Goal: Navigation & Orientation: Find specific page/section

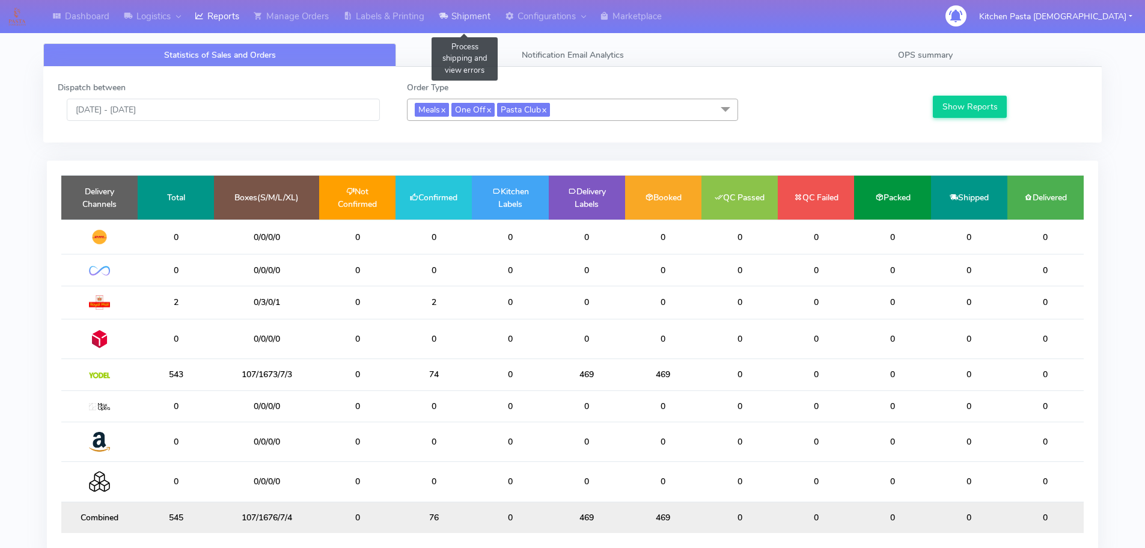
click at [466, 23] on link "Shipment" at bounding box center [465, 16] width 66 height 33
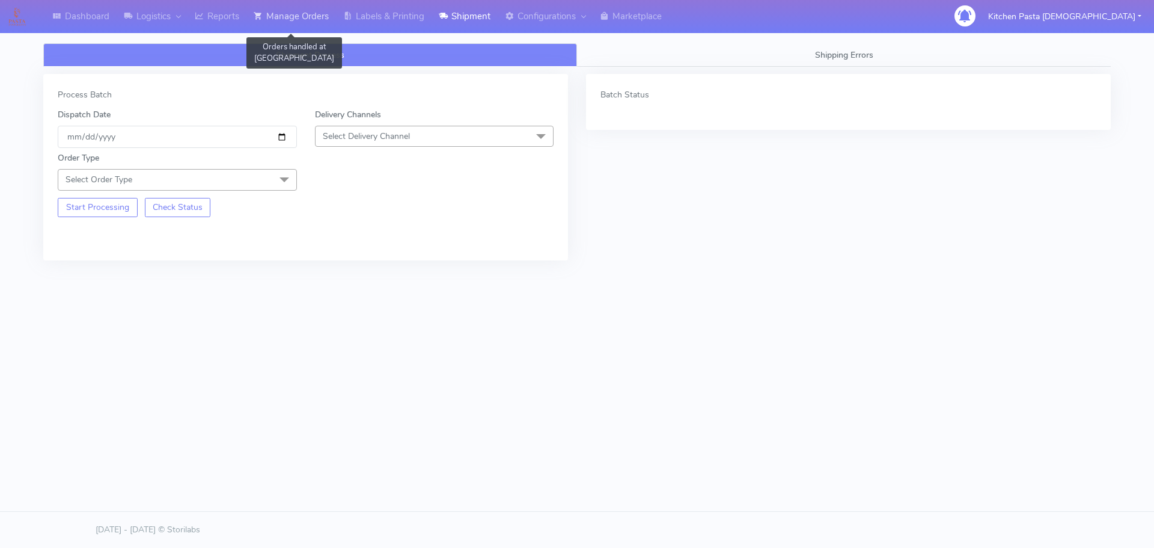
click at [321, 21] on link "Manage Orders" at bounding box center [291, 16] width 90 height 33
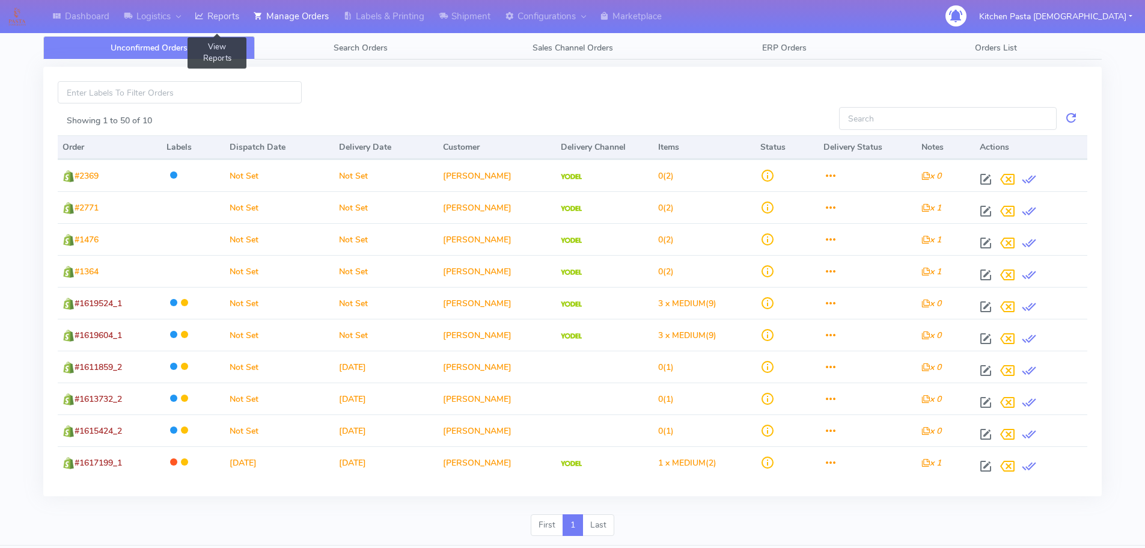
click at [245, 23] on link "Reports" at bounding box center [217, 16] width 59 height 33
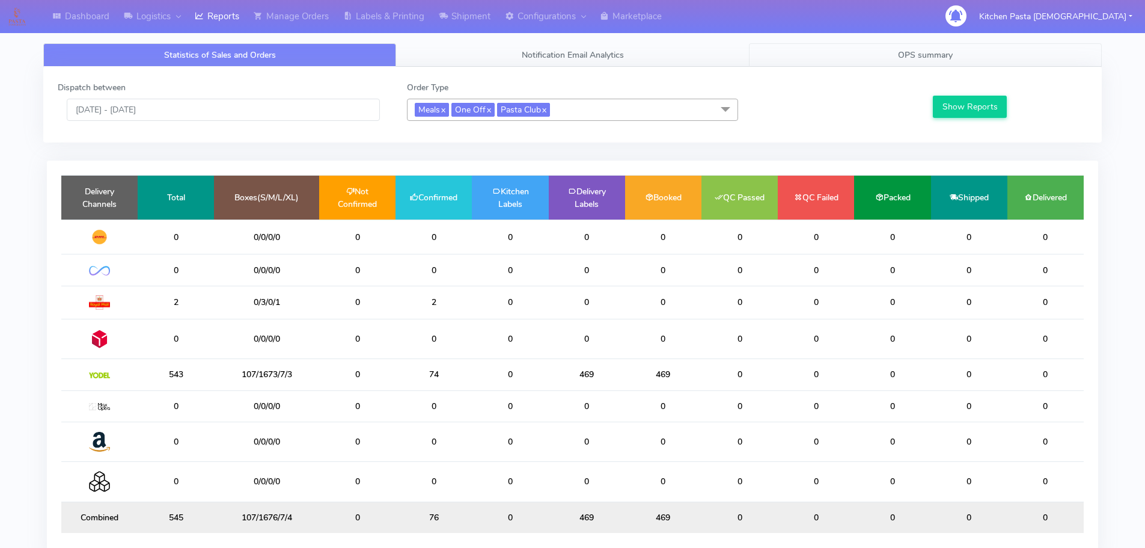
click at [890, 66] on link "OPS summary" at bounding box center [925, 54] width 353 height 23
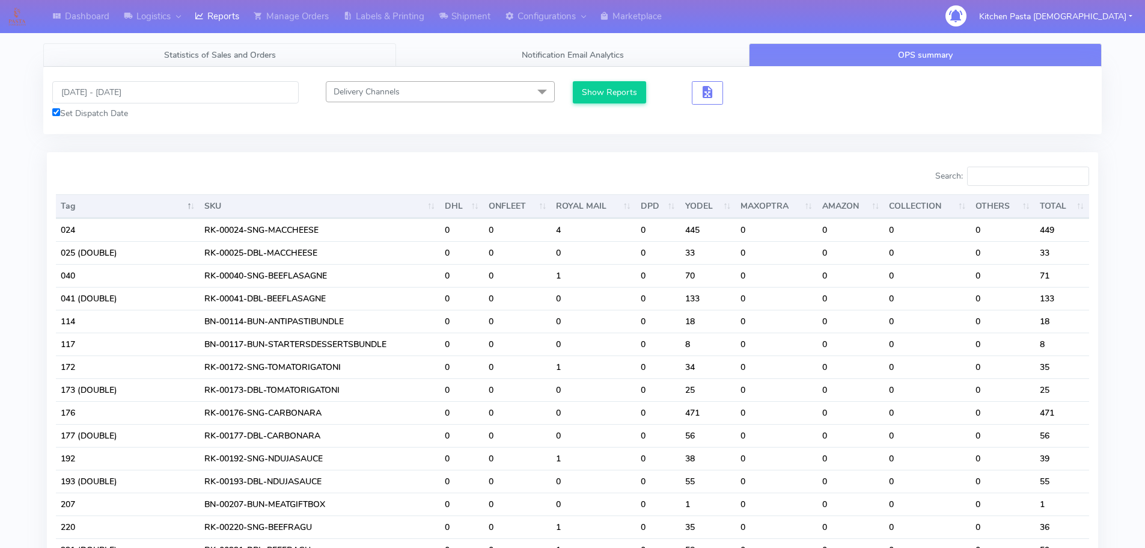
click at [236, 56] on span "Statistics of Sales and Orders" at bounding box center [220, 54] width 112 height 11
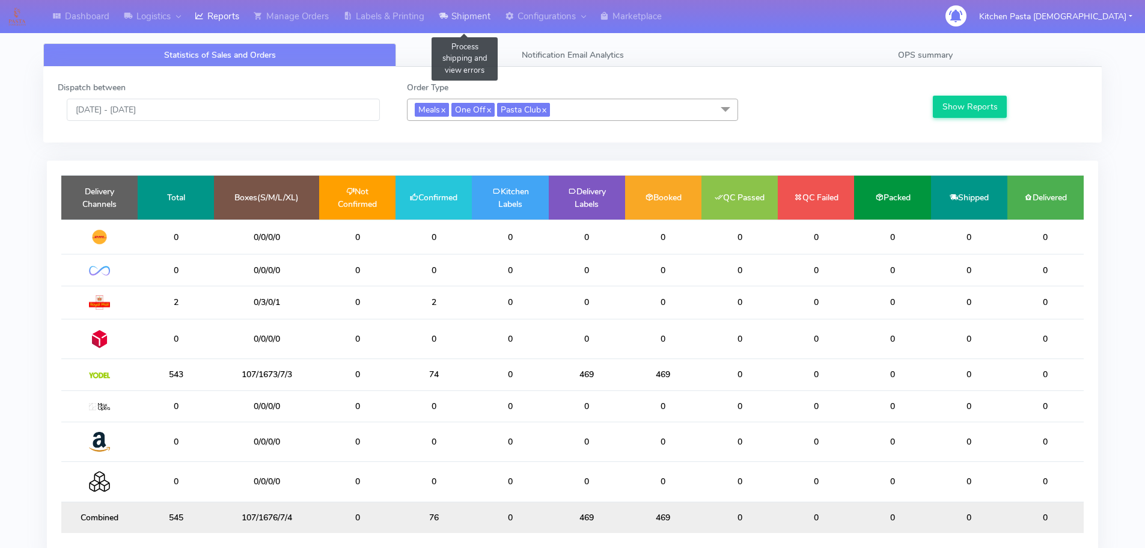
click at [453, 11] on link "Shipment" at bounding box center [465, 16] width 66 height 33
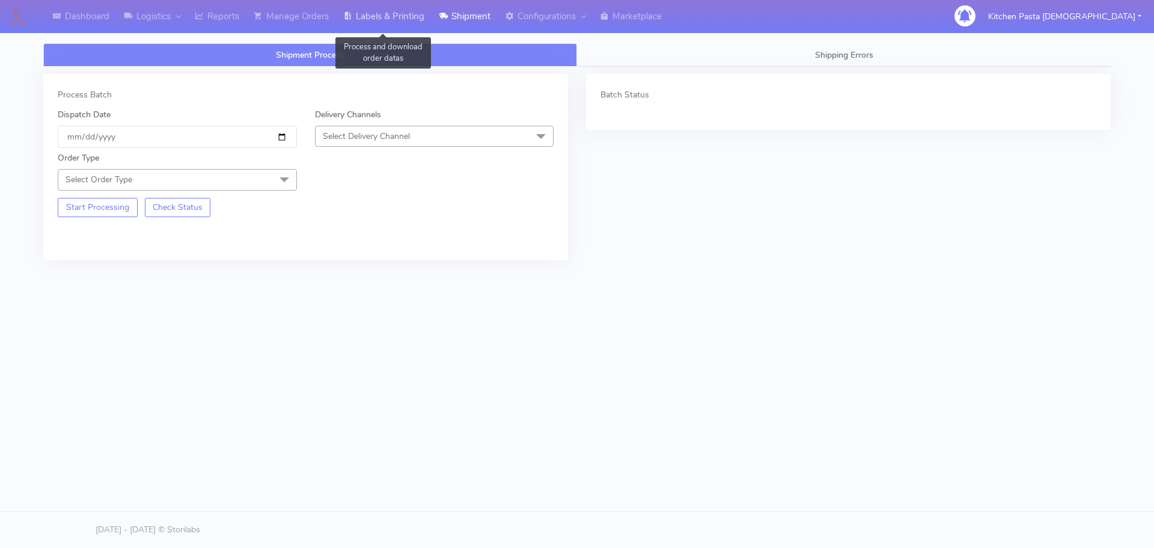
click at [380, 26] on link "Labels & Printing" at bounding box center [384, 16] width 96 height 33
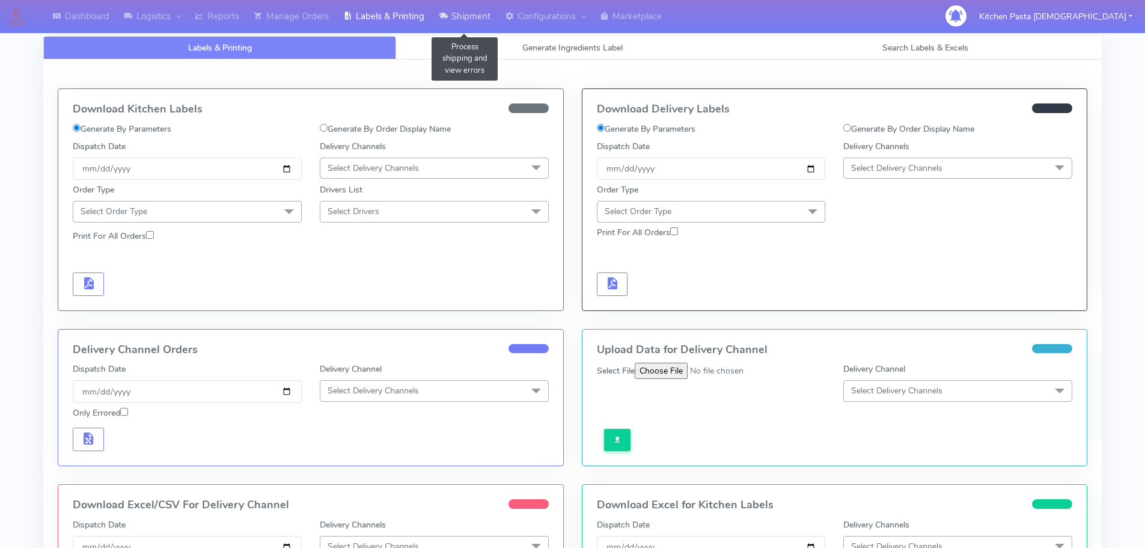
click at [448, 17] on icon at bounding box center [443, 16] width 9 height 12
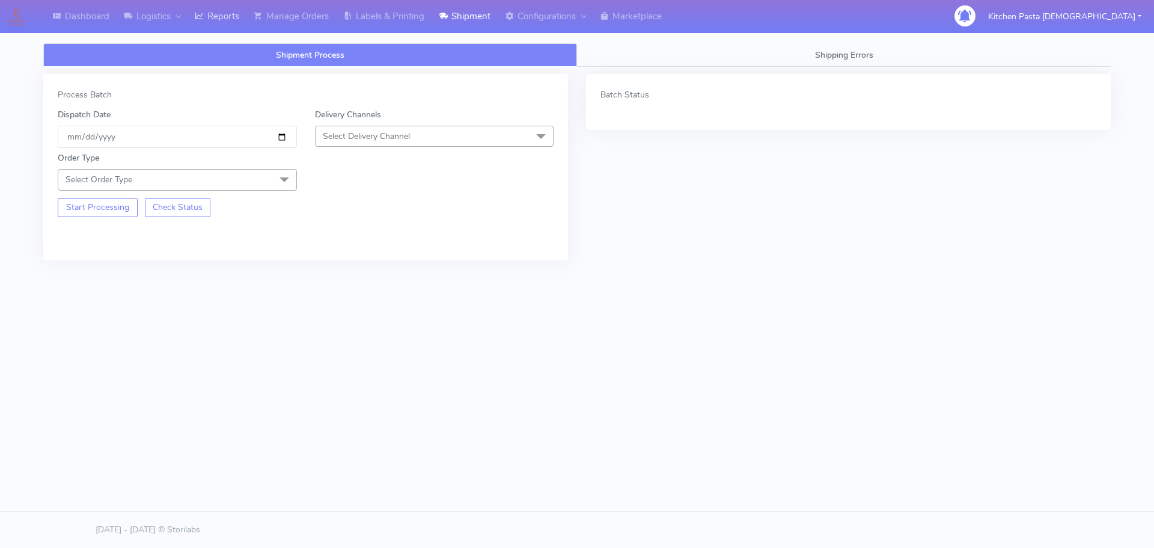
click at [212, 16] on link "Reports" at bounding box center [217, 16] width 59 height 33
